Goal: Information Seeking & Learning: Learn about a topic

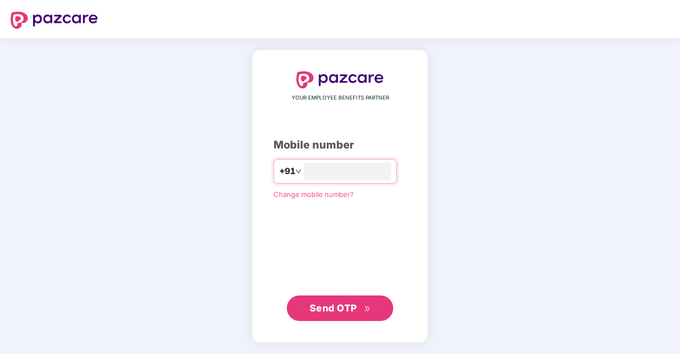
type input "**********"
click at [329, 310] on span "Send OTP" at bounding box center [333, 307] width 47 height 11
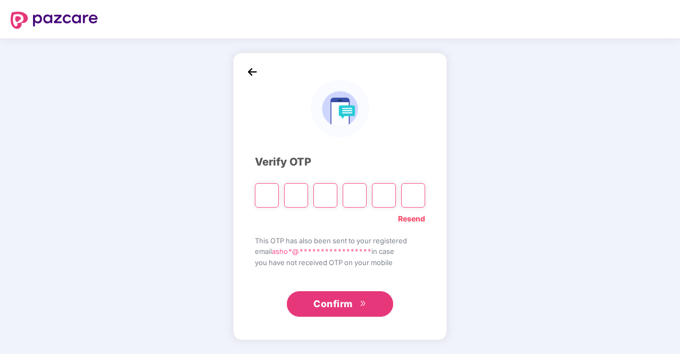
type input "*"
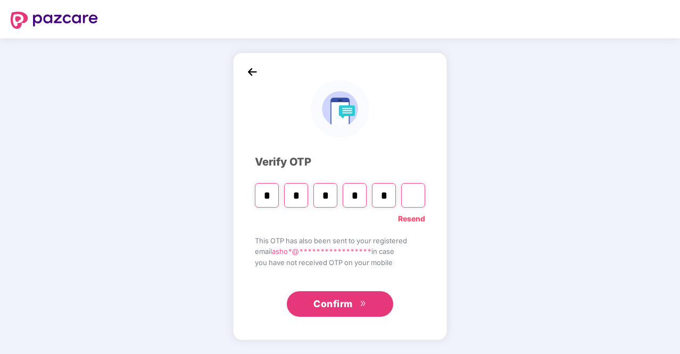
type input "*"
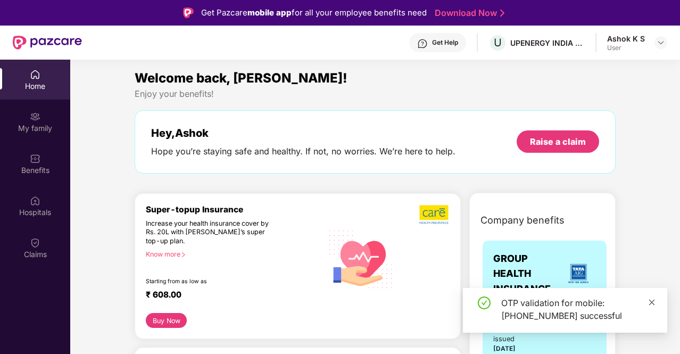
click at [651, 302] on icon "close" at bounding box center [651, 301] width 7 height 7
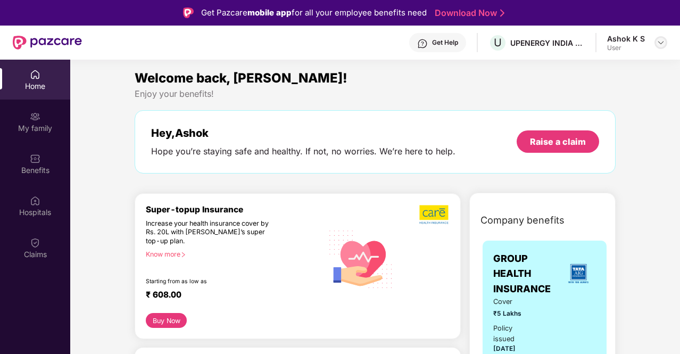
click at [663, 45] on img at bounding box center [660, 42] width 9 height 9
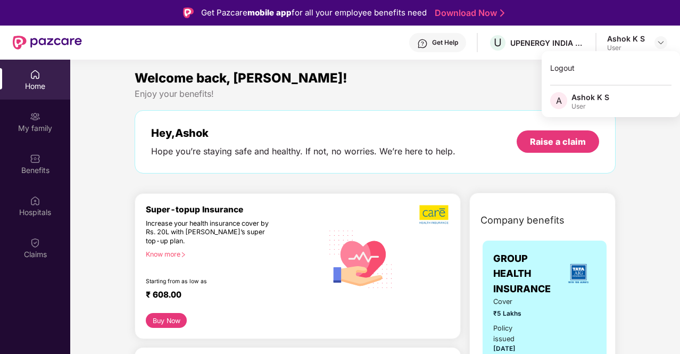
click at [438, 122] on div "Hey, [PERSON_NAME] you’re staying safe and healthy. If not, no worries. We’re h…" at bounding box center [375, 141] width 481 height 63
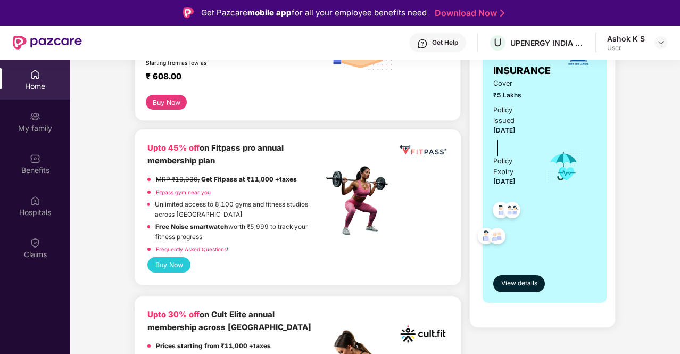
scroll to position [217, 0]
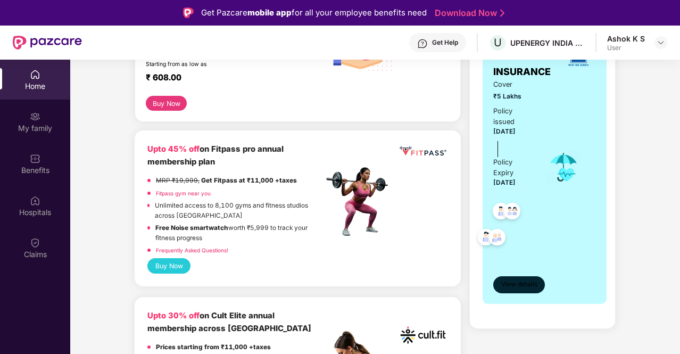
click at [522, 285] on span "View details" at bounding box center [519, 284] width 36 height 10
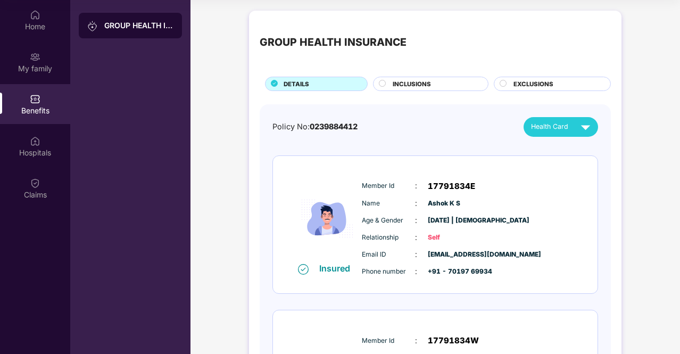
click at [385, 81] on div at bounding box center [383, 85] width 9 height 10
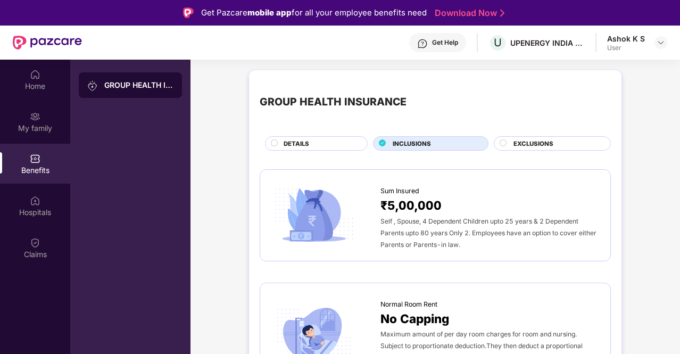
click at [526, 137] on div "EXCLUSIONS" at bounding box center [552, 143] width 117 height 14
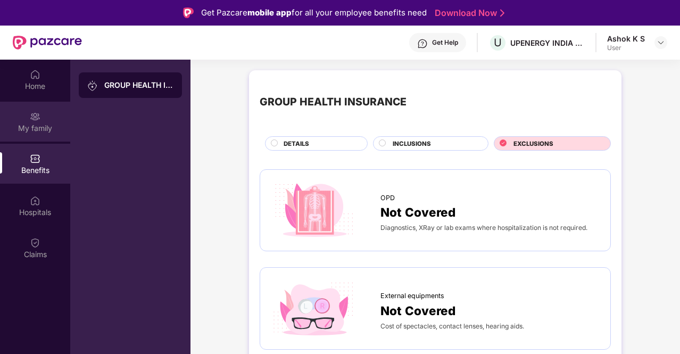
click at [32, 126] on div "My family" at bounding box center [35, 128] width 70 height 11
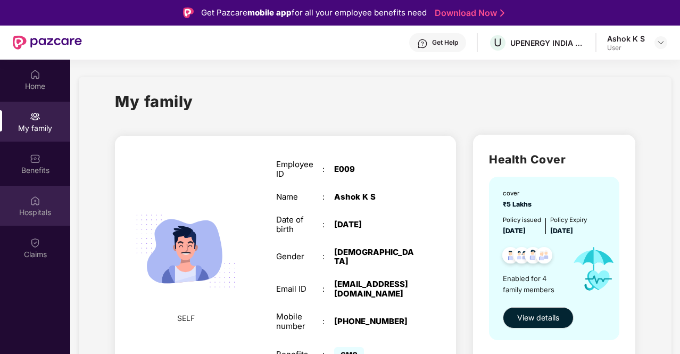
click at [40, 210] on div "Hospitals" at bounding box center [35, 212] width 70 height 11
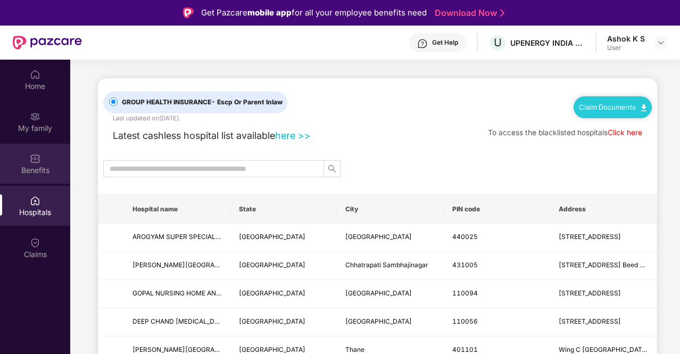
click at [40, 163] on img at bounding box center [35, 158] width 11 height 11
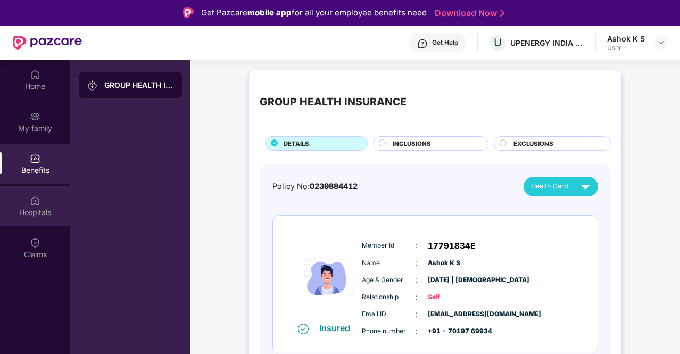
click at [32, 210] on div "Hospitals" at bounding box center [35, 212] width 70 height 11
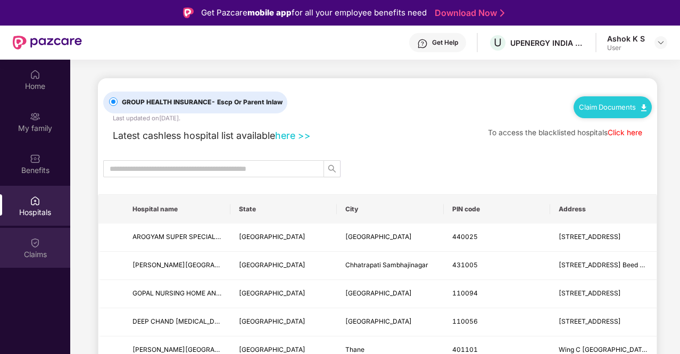
click at [28, 253] on div "Claims" at bounding box center [35, 254] width 70 height 11
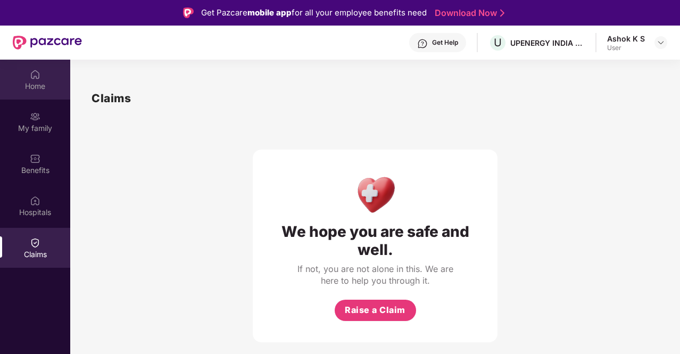
click at [33, 85] on div "Home" at bounding box center [35, 86] width 70 height 11
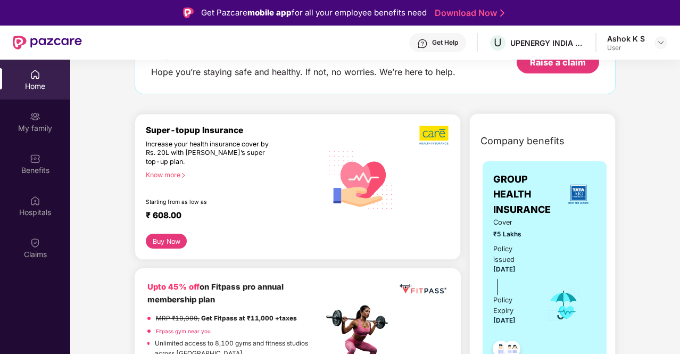
scroll to position [80, 0]
click at [164, 242] on button "Buy Now" at bounding box center [166, 240] width 41 height 15
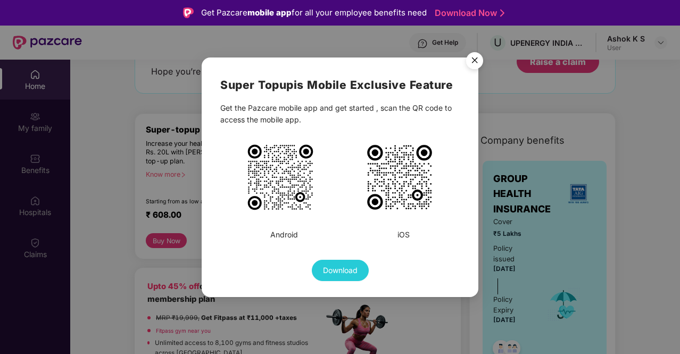
click at [475, 63] on img "Close" at bounding box center [475, 62] width 30 height 30
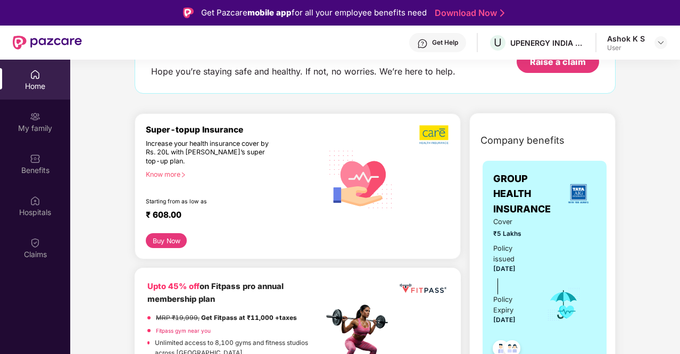
scroll to position [0, 0]
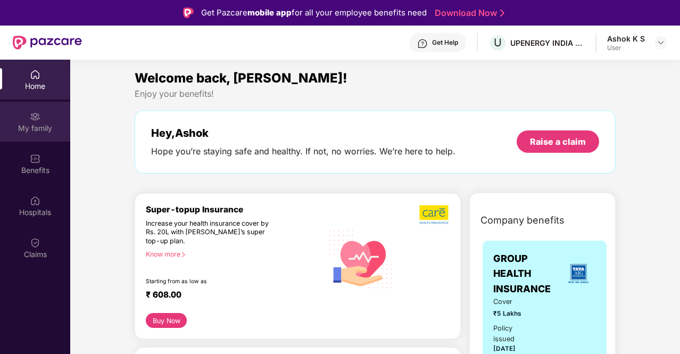
click at [37, 128] on div "My family" at bounding box center [35, 128] width 70 height 11
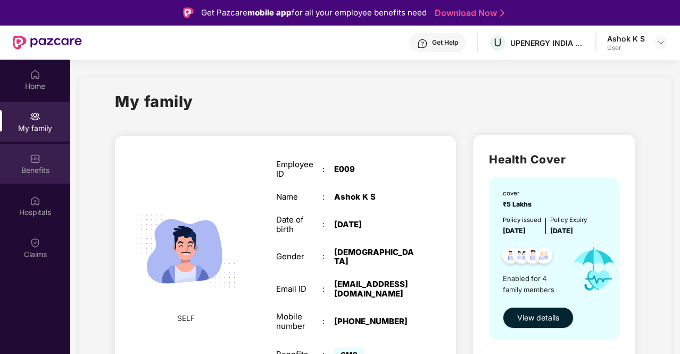
click at [34, 170] on div "Benefits" at bounding box center [35, 170] width 70 height 11
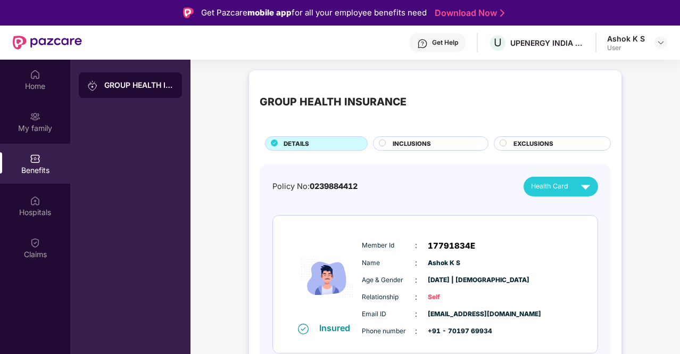
click at [423, 142] on span "INCLUSIONS" at bounding box center [412, 144] width 38 height 10
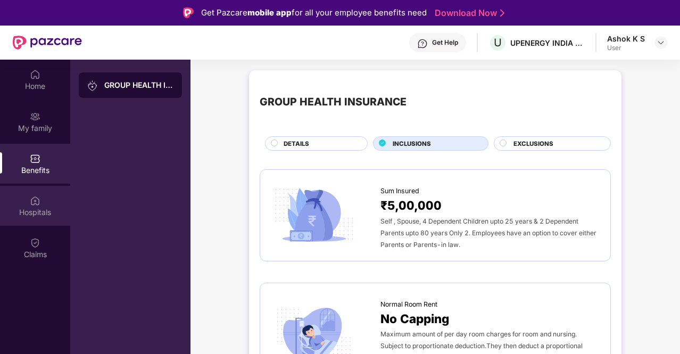
click at [36, 197] on img at bounding box center [35, 200] width 11 height 11
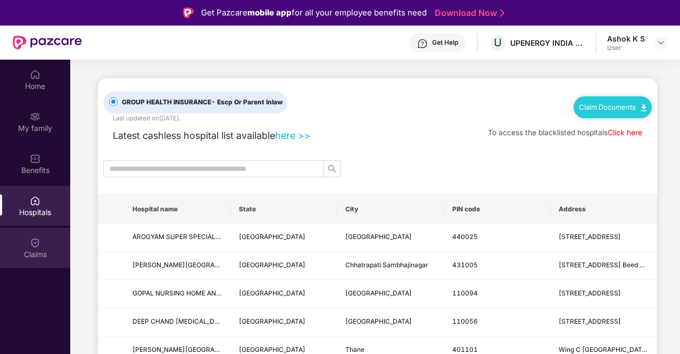
click at [34, 249] on div "Claims" at bounding box center [35, 254] width 70 height 11
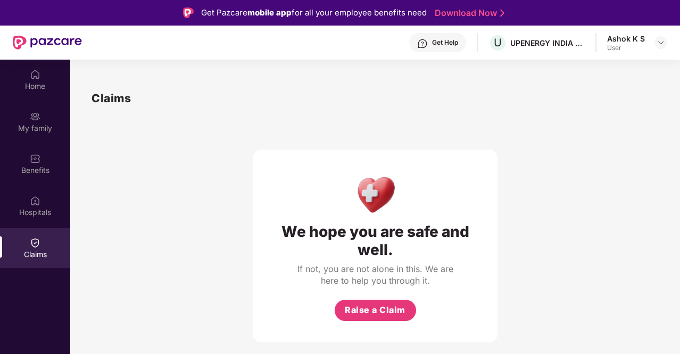
click at [436, 42] on div "Get Help" at bounding box center [445, 42] width 26 height 9
click at [554, 48] on div "U UPENERGY INDIA PVT LTD" at bounding box center [536, 43] width 96 height 19
click at [655, 40] on div at bounding box center [660, 42] width 13 height 13
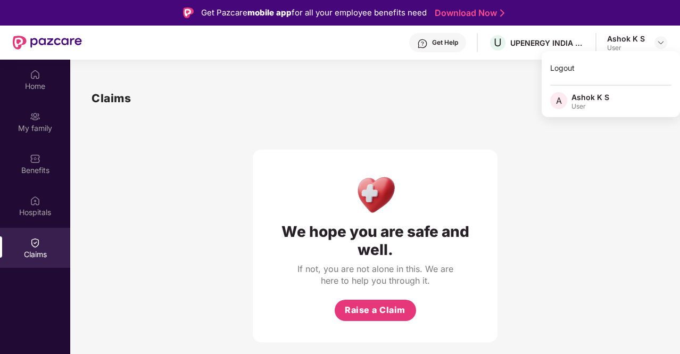
click at [580, 102] on div "User" at bounding box center [590, 106] width 38 height 9
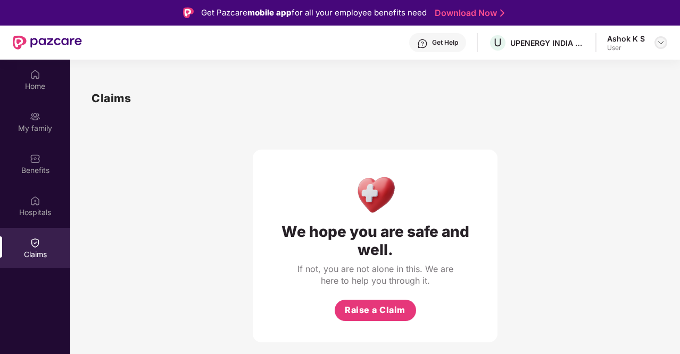
click at [661, 39] on img at bounding box center [660, 42] width 9 height 9
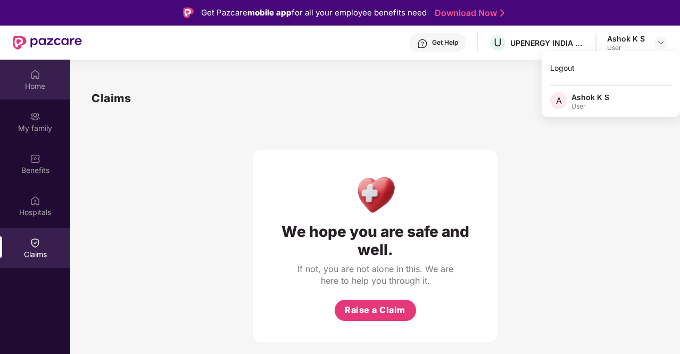
click at [36, 80] on div "Home" at bounding box center [35, 80] width 70 height 40
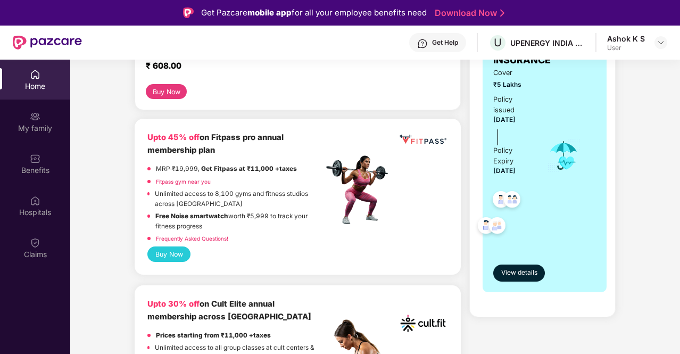
scroll to position [228, 0]
click at [529, 275] on span "View details" at bounding box center [519, 273] width 36 height 10
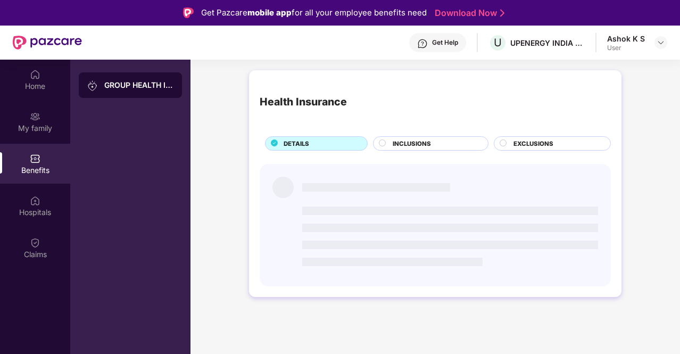
scroll to position [0, 0]
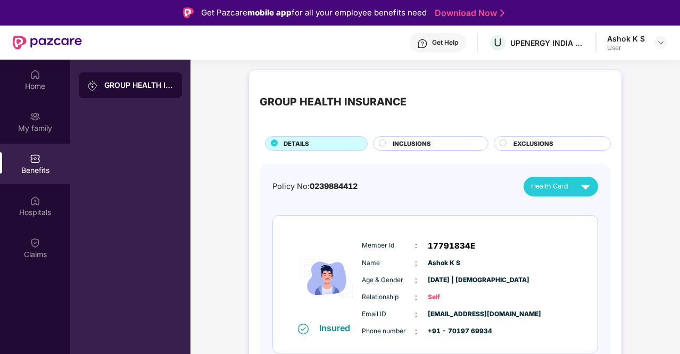
click at [501, 144] on circle at bounding box center [503, 142] width 6 height 6
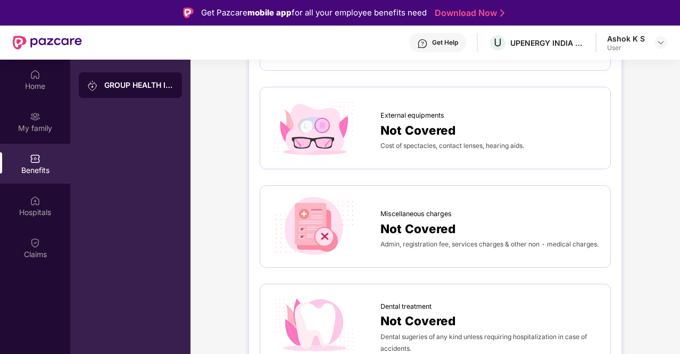
scroll to position [182, 0]
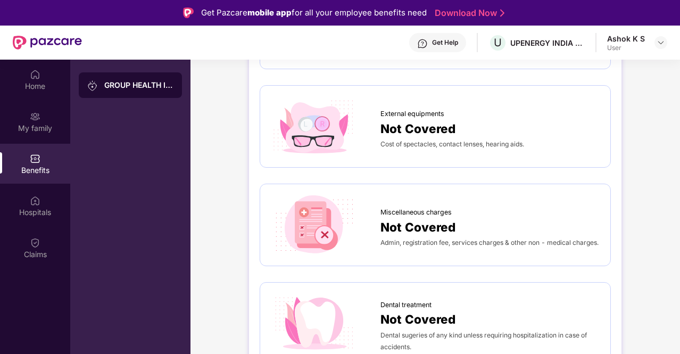
click at [392, 111] on span "External equipments" at bounding box center [412, 114] width 64 height 11
click at [323, 234] on img at bounding box center [314, 225] width 86 height 60
click at [397, 226] on span "Not Covered" at bounding box center [417, 227] width 75 height 19
click at [509, 192] on div "Miscellaneous charges Not Covered Admin, registration fee, services charges & o…" at bounding box center [435, 225] width 351 height 82
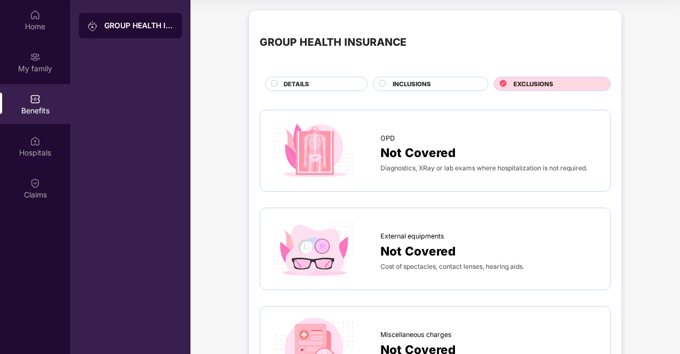
scroll to position [0, 0]
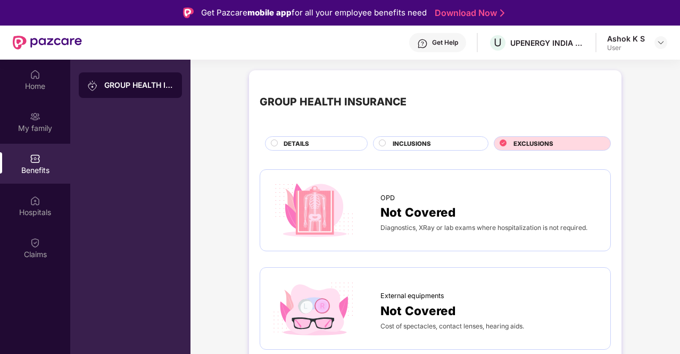
click at [315, 142] on div "DETAILS" at bounding box center [320, 144] width 84 height 11
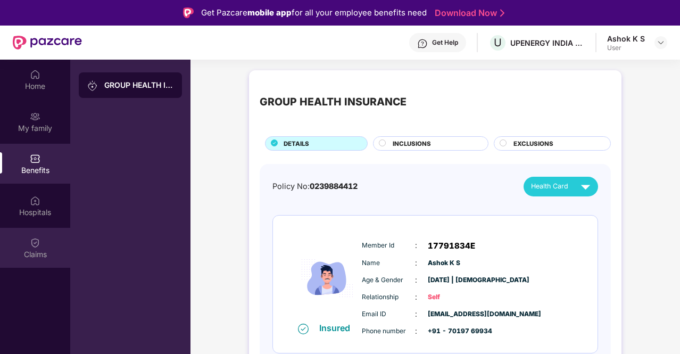
click at [30, 252] on div "Claims" at bounding box center [35, 254] width 70 height 11
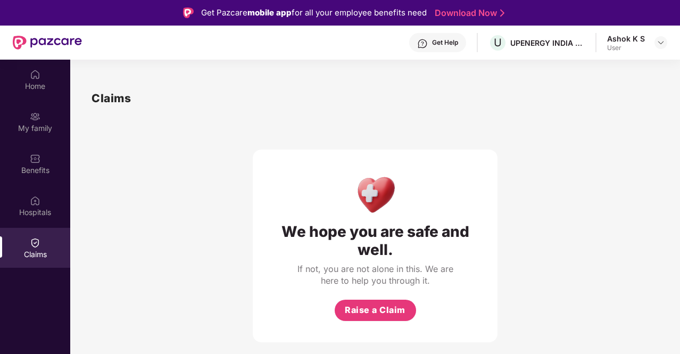
click at [462, 43] on div "Get Help" at bounding box center [437, 42] width 57 height 19
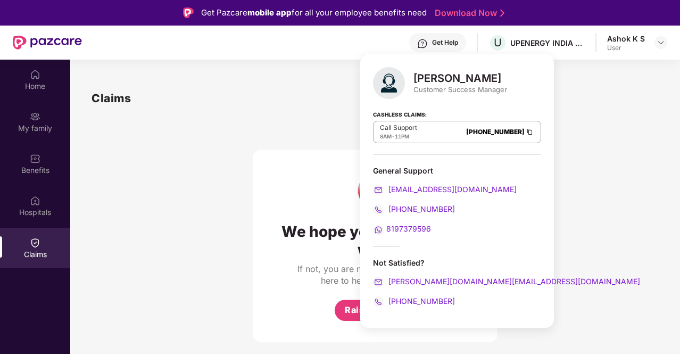
click at [273, 134] on div "We hope you are safe and well. If not, you are not alone in this. We are here t…" at bounding box center [375, 224] width 245 height 235
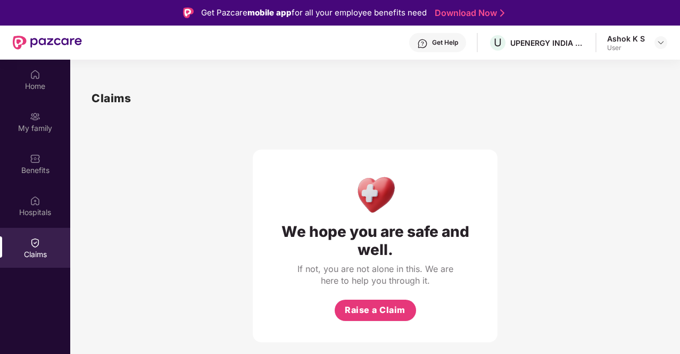
click at [440, 41] on div "Get Help" at bounding box center [445, 42] width 26 height 9
click at [253, 105] on div "Claims" at bounding box center [375, 98] width 567 height 18
click at [33, 210] on div "Hospitals" at bounding box center [35, 212] width 70 height 11
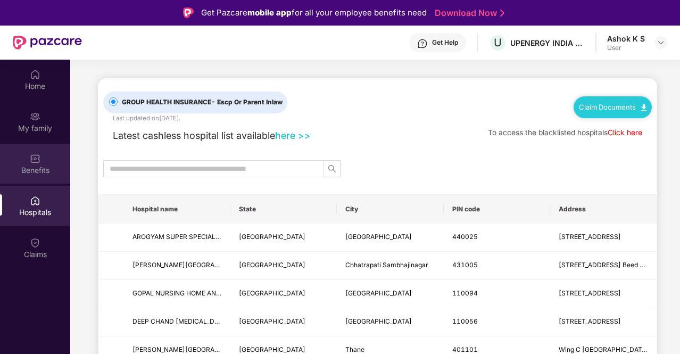
click at [42, 163] on div "Benefits" at bounding box center [35, 164] width 70 height 40
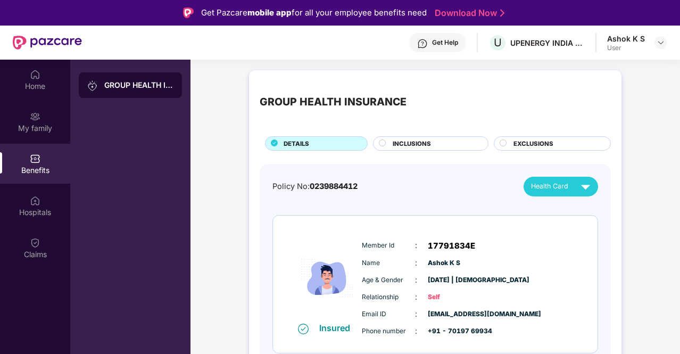
click at [429, 144] on span "INCLUSIONS" at bounding box center [412, 144] width 38 height 10
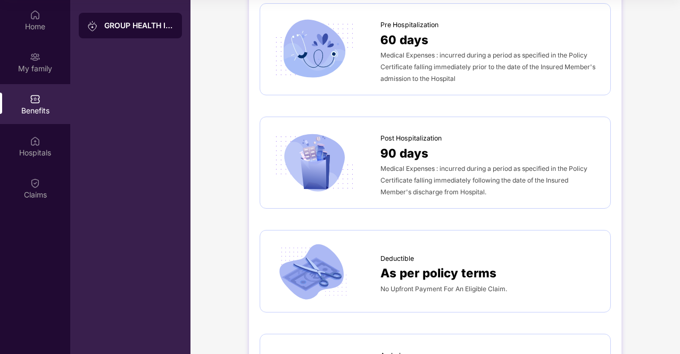
scroll to position [594, 0]
click at [517, 264] on div "As per policy terms" at bounding box center [489, 273] width 219 height 19
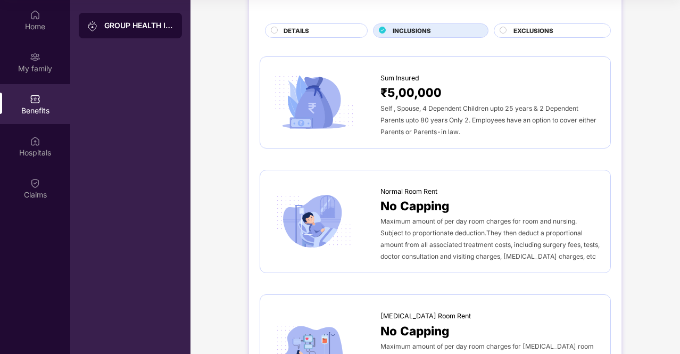
scroll to position [0, 0]
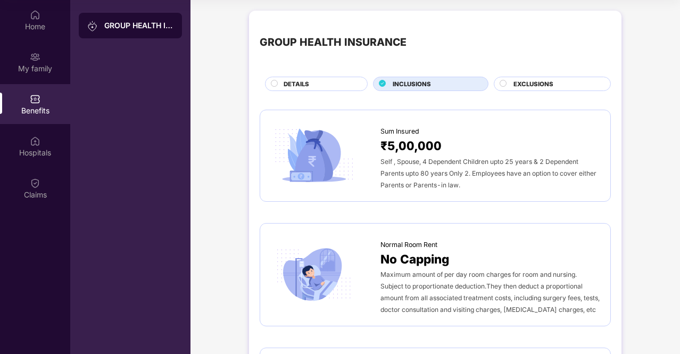
click at [511, 78] on div "EXCLUSIONS" at bounding box center [552, 84] width 117 height 14
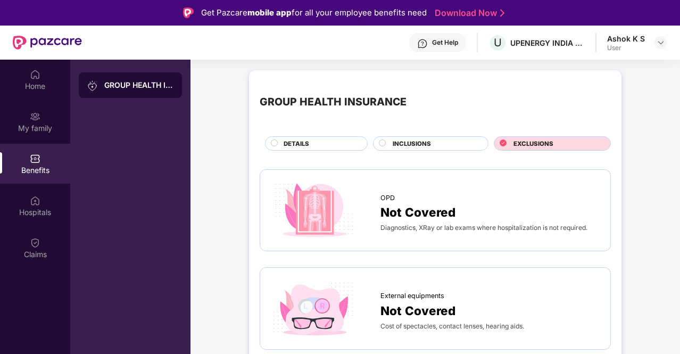
click at [329, 148] on div "DETAILS" at bounding box center [320, 144] width 84 height 11
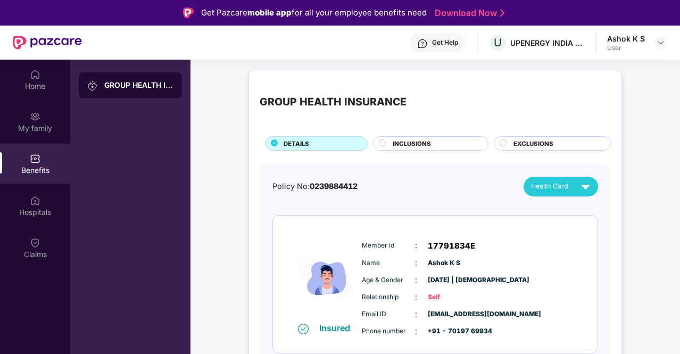
click at [402, 142] on span "INCLUSIONS" at bounding box center [412, 144] width 38 height 10
